Goal: Information Seeking & Learning: Find specific page/section

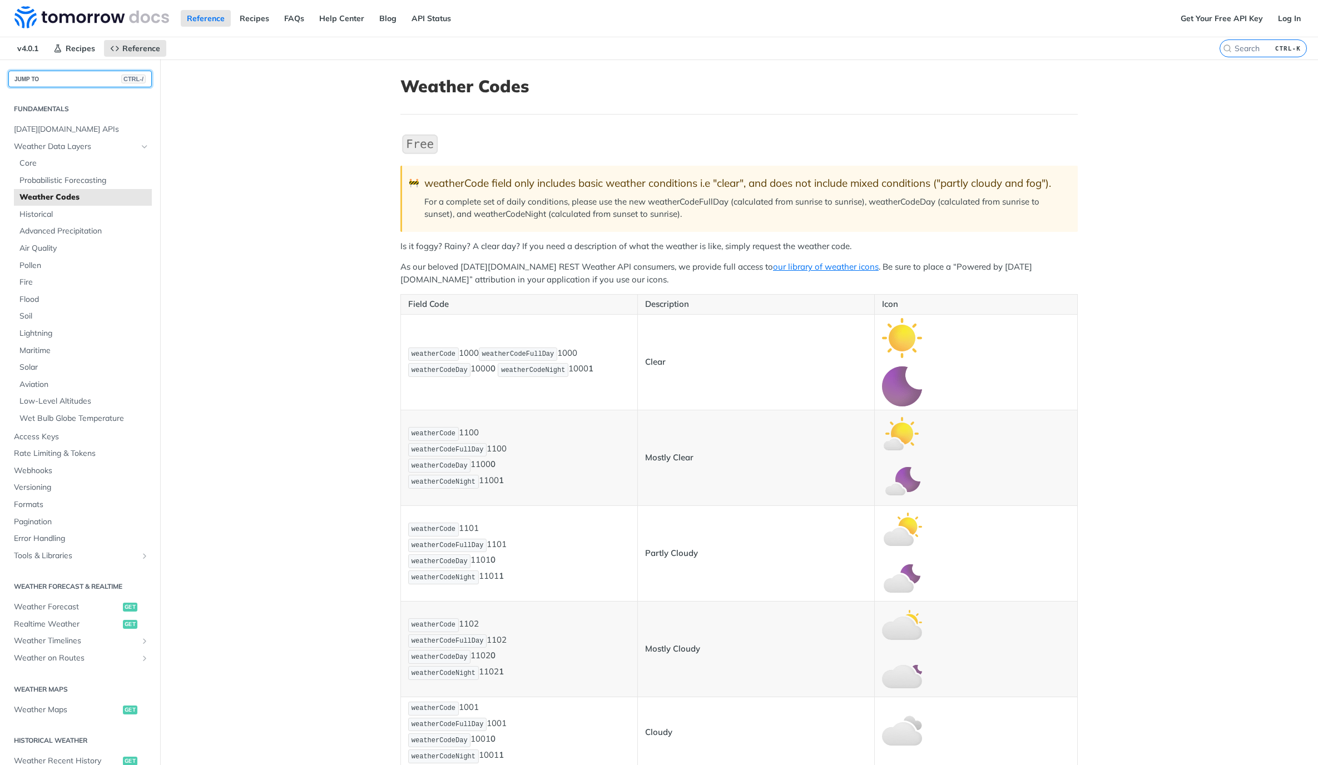
click at [82, 73] on button "JUMP TO CTRL-/" at bounding box center [80, 79] width 144 height 17
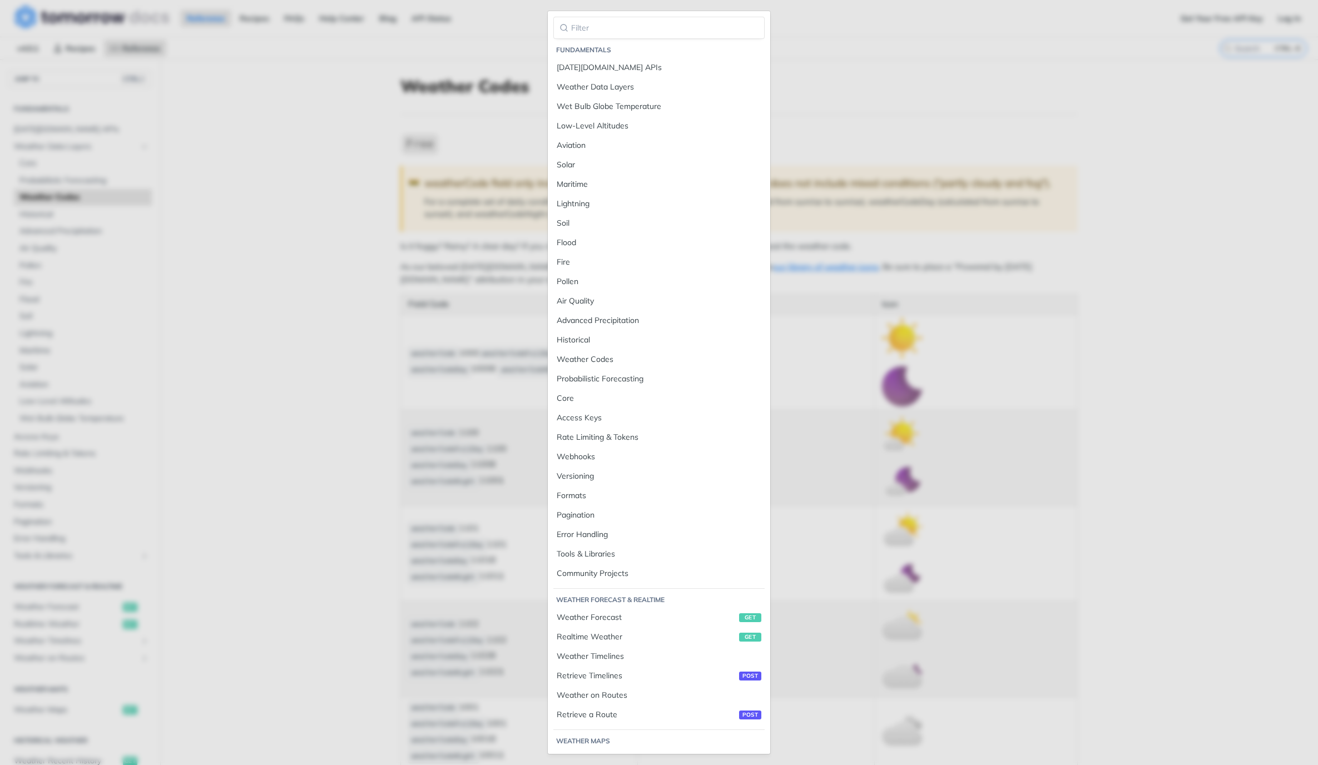
click at [303, 174] on div "Fundamentals [DATE][DOMAIN_NAME] APIs Weather Data Layers Wet Bulb Globe Temper…" at bounding box center [659, 382] width 1318 height 765
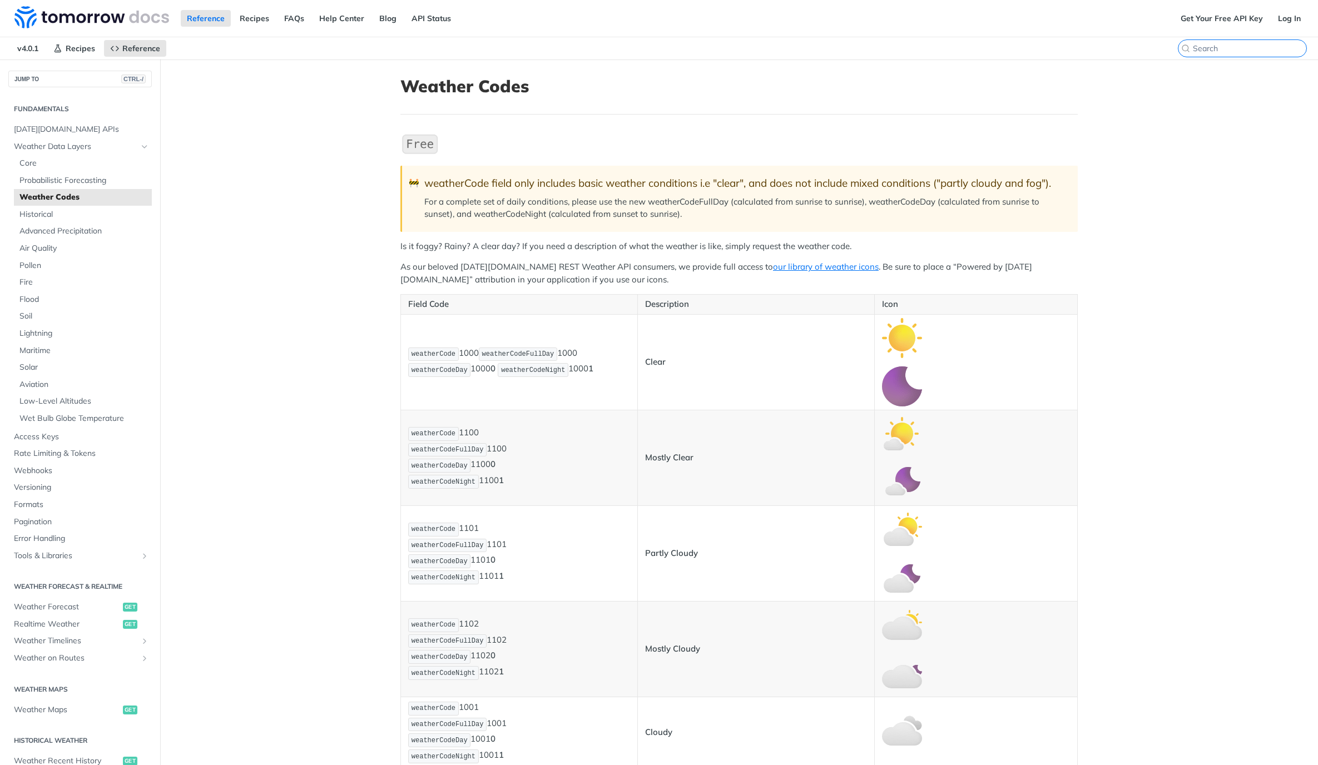
click at [1259, 51] on input "CTRL-K" at bounding box center [1249, 48] width 113 height 10
type input "a"
paste input "JaxCore -> YourFlyouts -> Animation -> Setting: Animation distance"
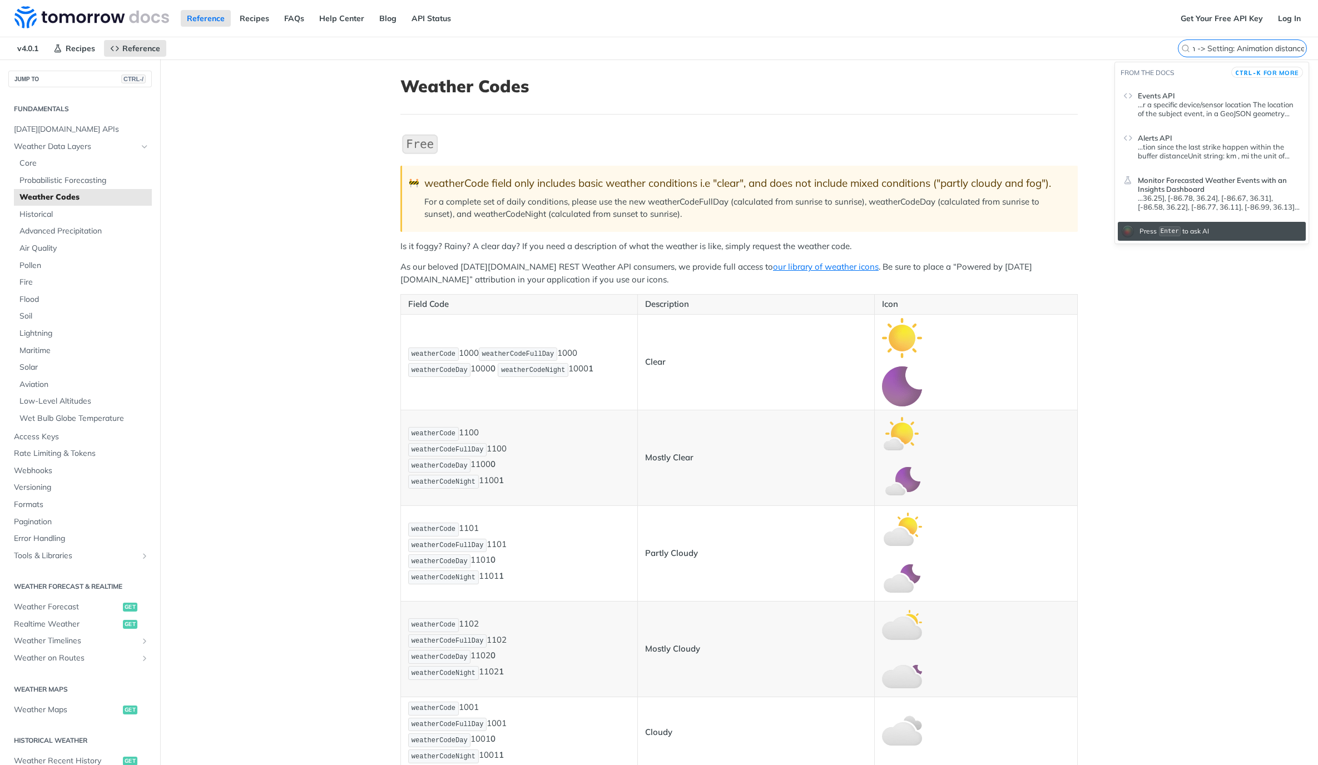
drag, startPoint x: 1195, startPoint y: 46, endPoint x: 1340, endPoint y: 43, distance: 144.6
click at [1307, 43] on input "JaxCore -> YourFlyouts -> Animation -> Setting: Animation distance" at bounding box center [1249, 48] width 113 height 10
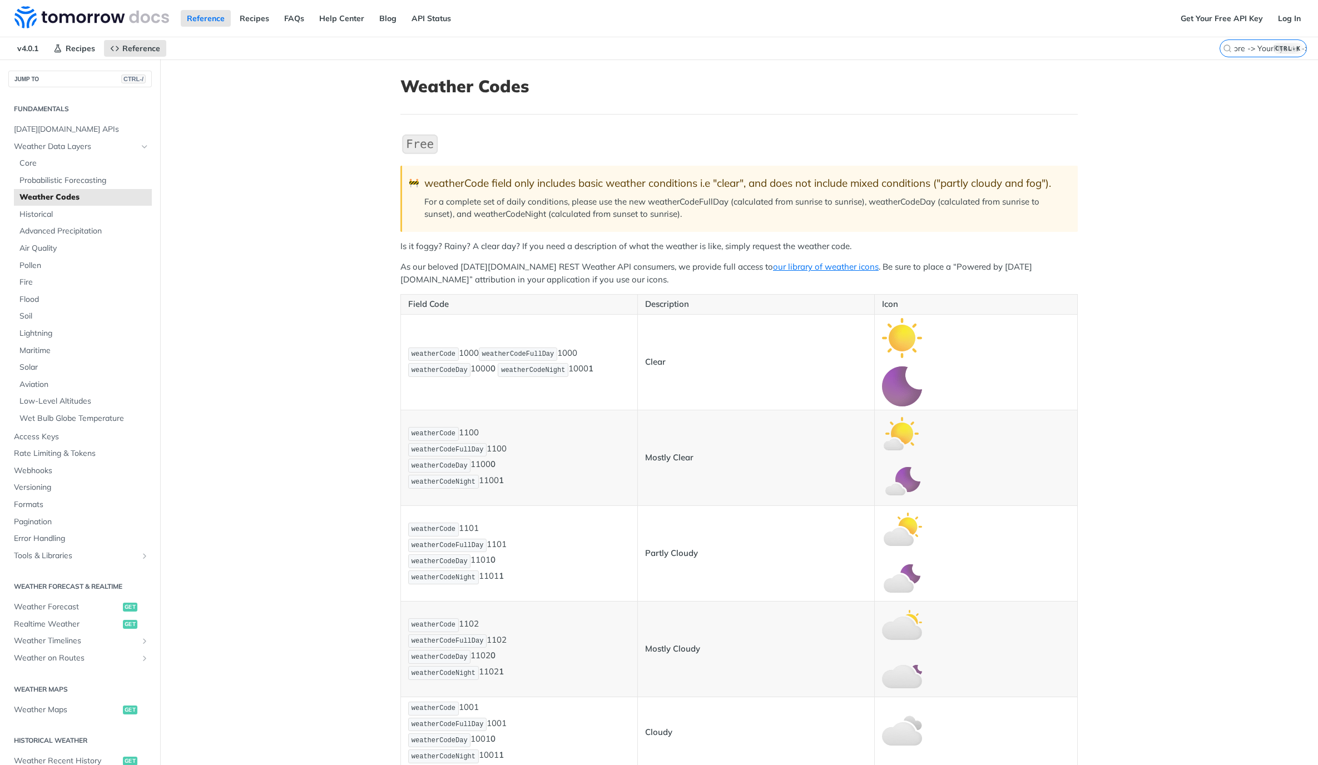
drag, startPoint x: 1192, startPoint y: 47, endPoint x: 1250, endPoint y: 46, distance: 58.4
click at [1250, 46] on label "JaxCore -> YourFlyouts -> Animation CTRL-K" at bounding box center [1263, 48] width 87 height 18
drag, startPoint x: 1234, startPoint y: 48, endPoint x: 1255, endPoint y: 47, distance: 20.6
click at [1255, 47] on label "JaxCore -> YourFlyouts -> Animation CTRL-K" at bounding box center [1263, 48] width 87 height 18
drag, startPoint x: 1248, startPoint y: 47, endPoint x: 1299, endPoint y: 50, distance: 51.3
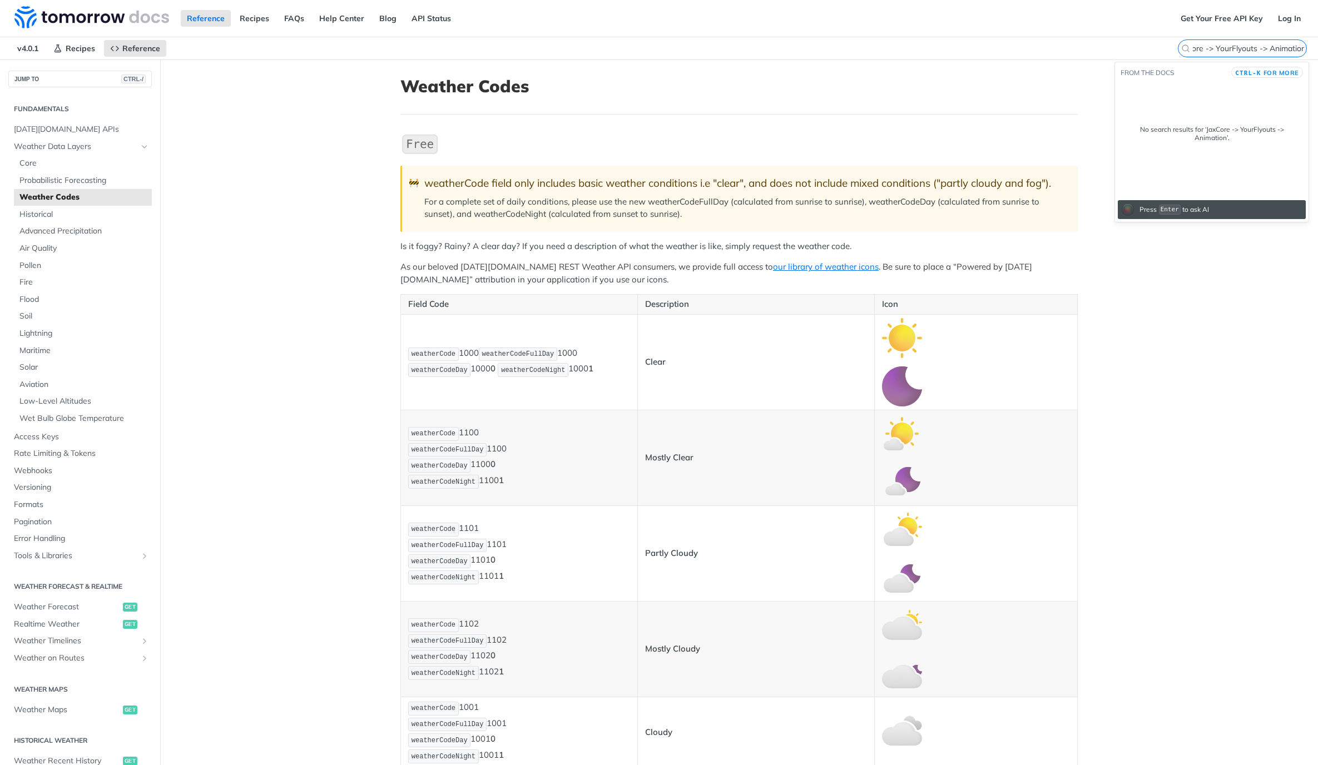
click at [1299, 50] on input "JaxCore -> YourFlyouts -> Animation" at bounding box center [1249, 48] width 113 height 10
type input "JaxCore on"
drag, startPoint x: 1258, startPoint y: 48, endPoint x: 1165, endPoint y: 46, distance: 92.9
click at [1193, 46] on input "JaxCore on" at bounding box center [1249, 48] width 113 height 10
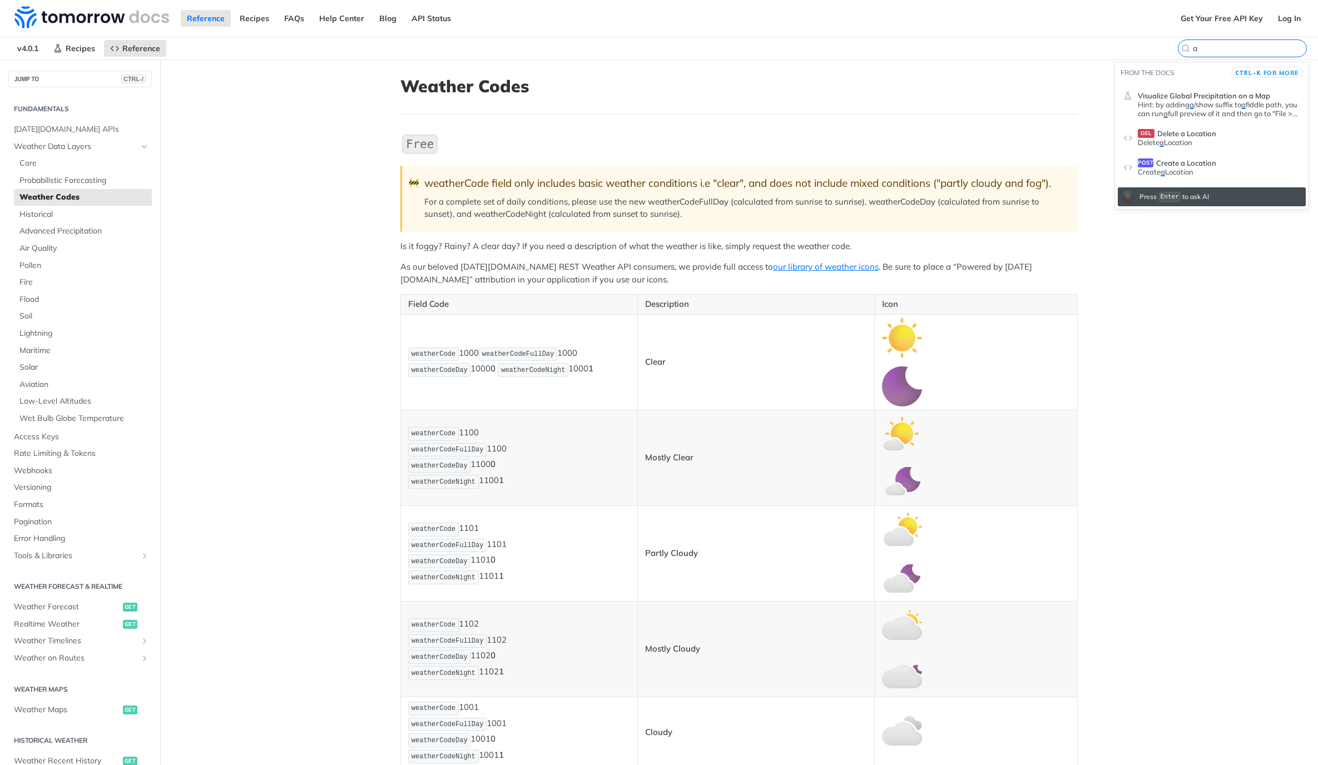
type input "an"
